Goal: Information Seeking & Learning: Learn about a topic

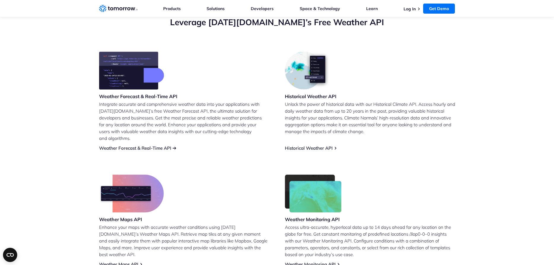
scroll to position [237, 0]
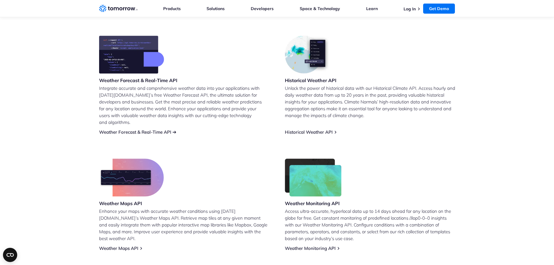
click at [143, 129] on link "Weather Forecast & Real-Time API" at bounding box center [135, 132] width 72 height 6
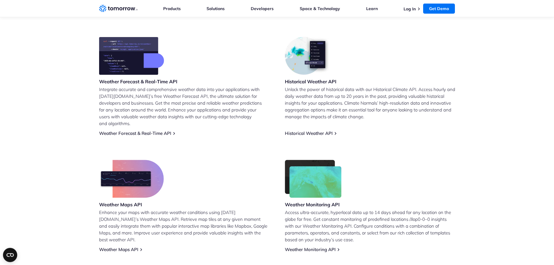
scroll to position [237, 0]
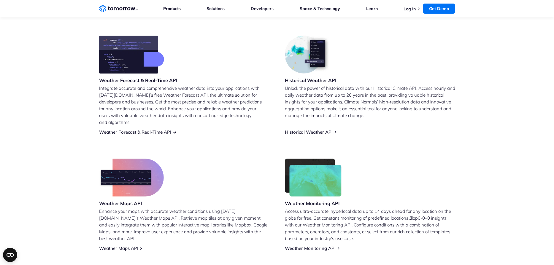
click at [158, 129] on link "Weather Forecast & Real-Time API" at bounding box center [135, 132] width 72 height 6
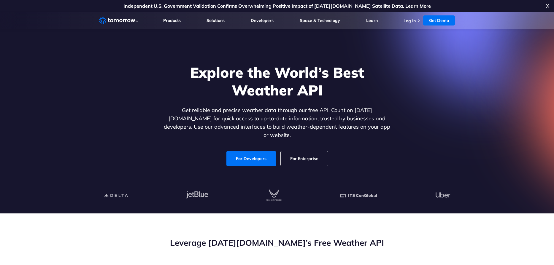
scroll to position [68, 0]
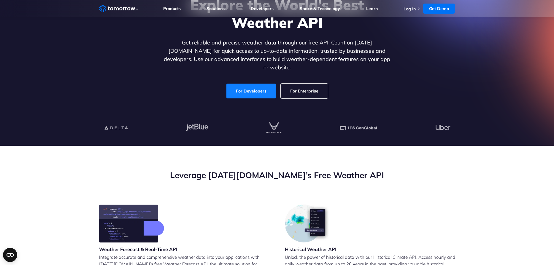
click at [264, 84] on link "For Developers" at bounding box center [251, 91] width 50 height 15
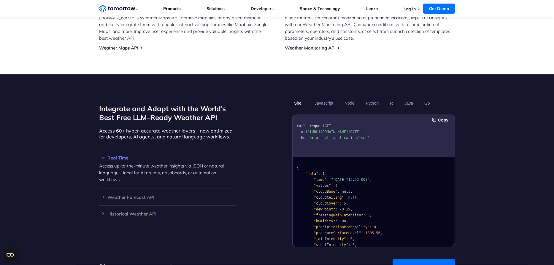
scroll to position [406, 0]
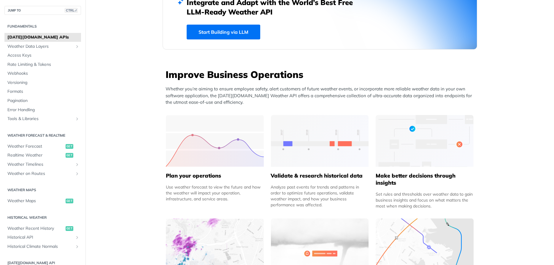
scroll to position [320, 0]
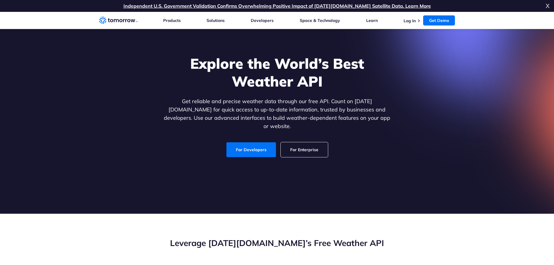
scroll to position [474, 0]
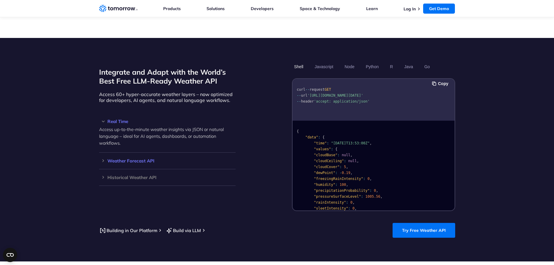
click at [140, 158] on div "Weather Forecast API Access ultra-accurate, hyperlocal data up to 14 days in th…" at bounding box center [167, 161] width 136 height 17
click at [101, 159] on h3 "Weather Forecast API" at bounding box center [167, 161] width 136 height 4
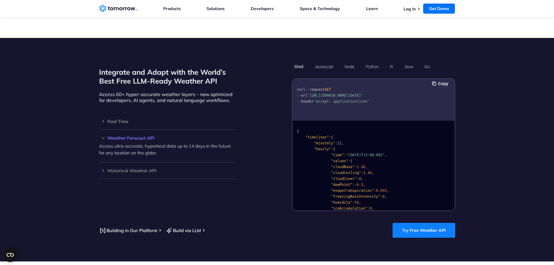
click at [430, 225] on link "Try Free Weather API" at bounding box center [424, 230] width 63 height 15
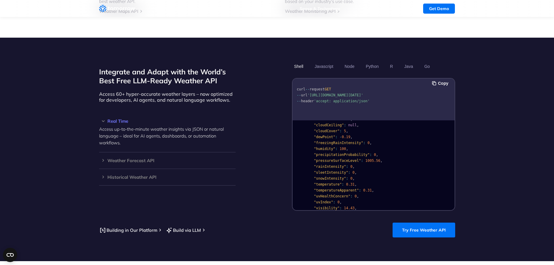
scroll to position [119, 0]
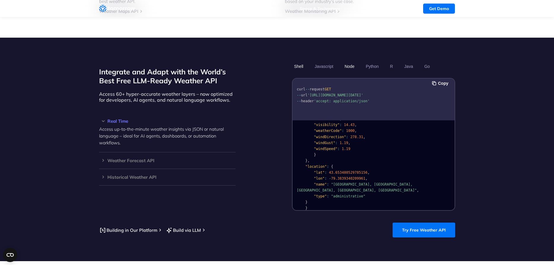
click at [352, 61] on button "Node" at bounding box center [349, 66] width 14 height 10
click at [370, 61] on button "Python" at bounding box center [371, 66] width 17 height 10
